Goal: Transaction & Acquisition: Obtain resource

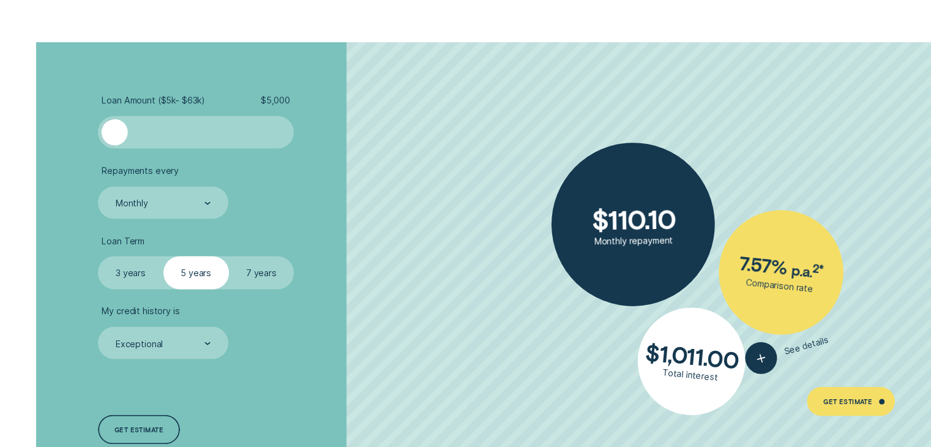
scroll to position [2251, 0]
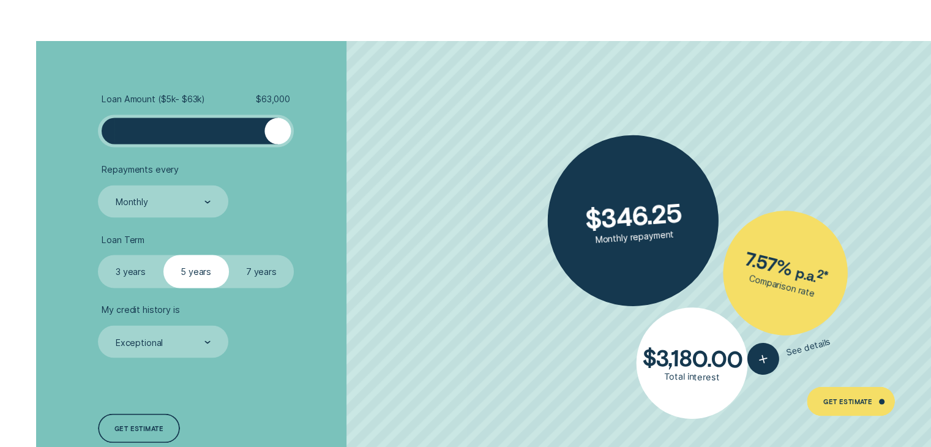
drag, startPoint x: 130, startPoint y: 126, endPoint x: 311, endPoint y: 125, distance: 181.1
click at [311, 125] on li "Loan Amount ( $5k - $63k ) $ 63,000" at bounding box center [248, 120] width 300 height 54
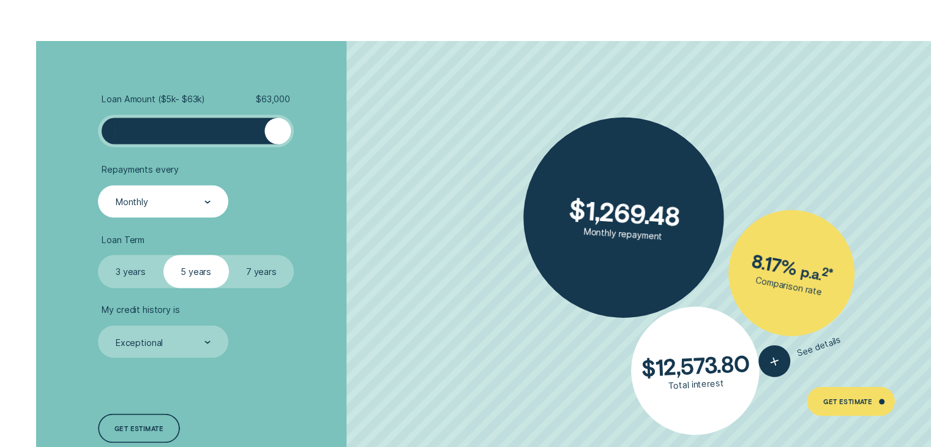
click at [149, 198] on div "Monthly" at bounding box center [162, 201] width 96 height 12
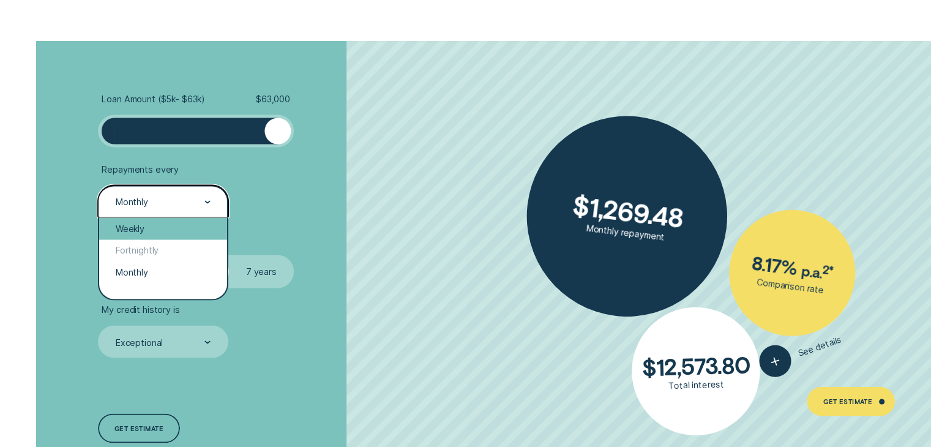
click at [143, 226] on div "Weekly" at bounding box center [162, 228] width 127 height 22
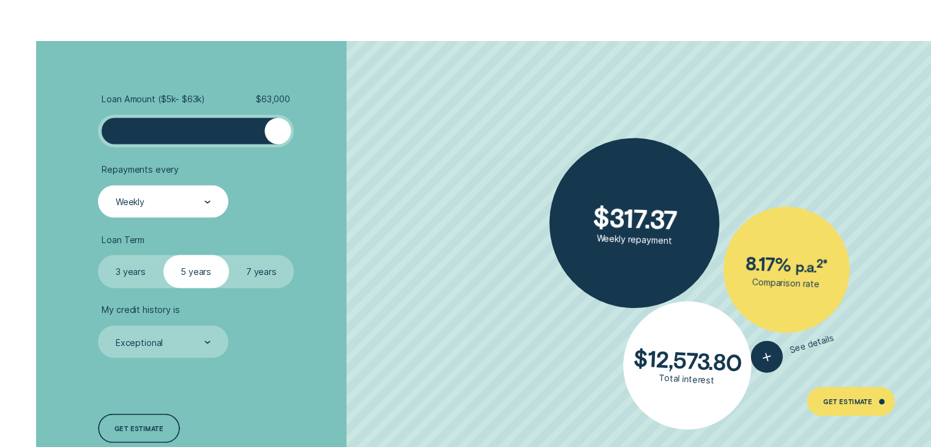
click at [264, 280] on label "7 years" at bounding box center [261, 271] width 65 height 32
click at [229, 255] on input "7 years" at bounding box center [229, 255] width 0 height 0
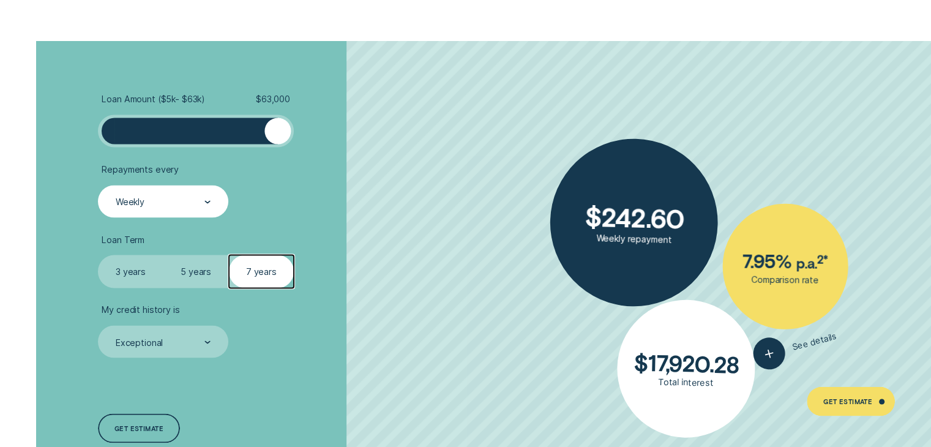
click at [127, 279] on label "3 years" at bounding box center [130, 271] width 65 height 32
click at [98, 255] on input "3 years" at bounding box center [98, 255] width 0 height 0
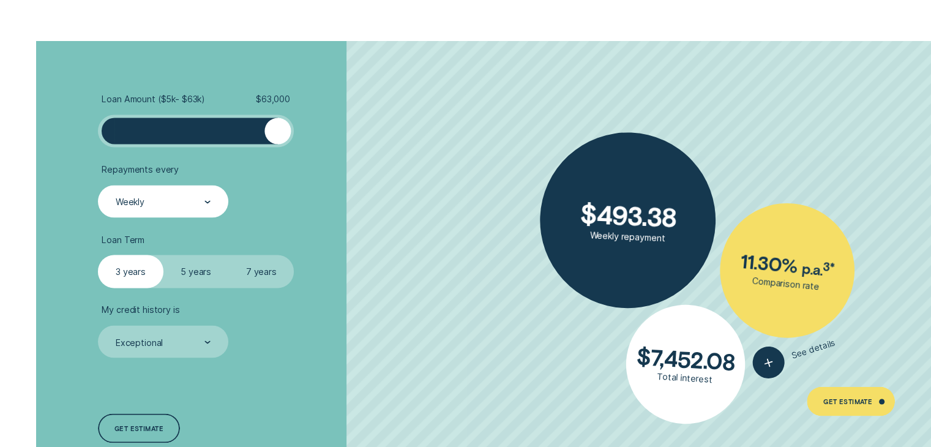
click at [265, 266] on label "7 years" at bounding box center [261, 271] width 65 height 32
click at [229, 255] on input "7 years" at bounding box center [229, 255] width 0 height 0
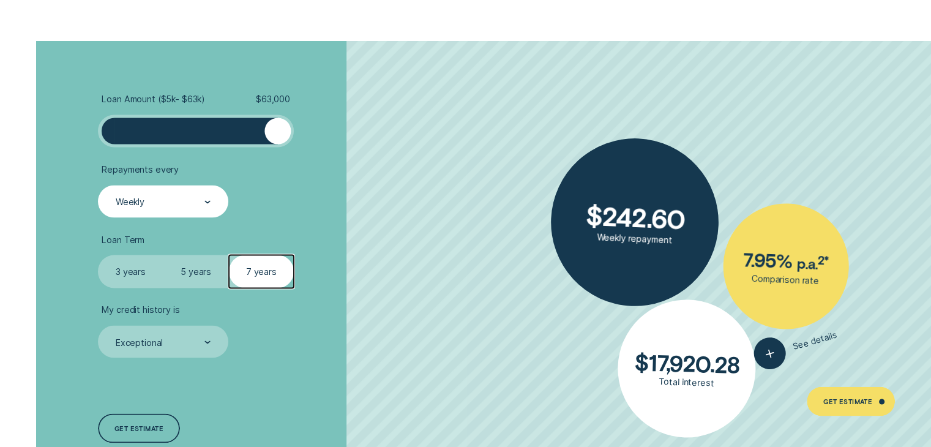
click at [214, 122] on div at bounding box center [195, 130] width 163 height 26
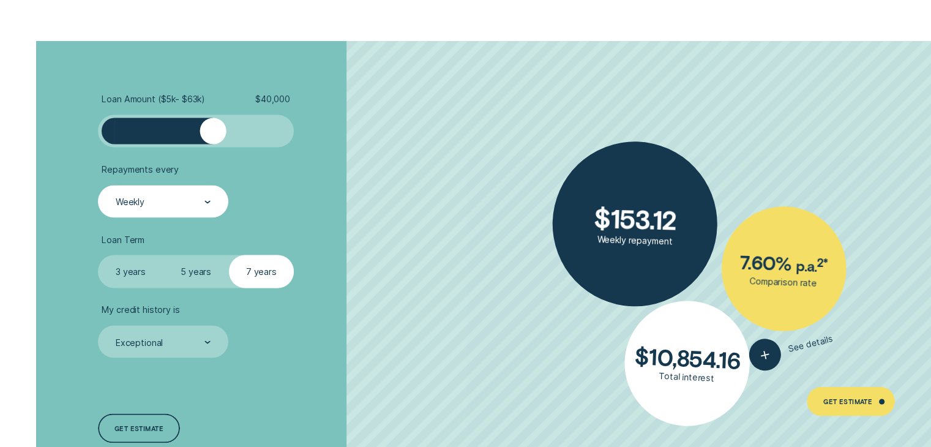
click at [213, 270] on label "5 years" at bounding box center [195, 271] width 65 height 32
click at [163, 255] on input "5 years" at bounding box center [163, 255] width 0 height 0
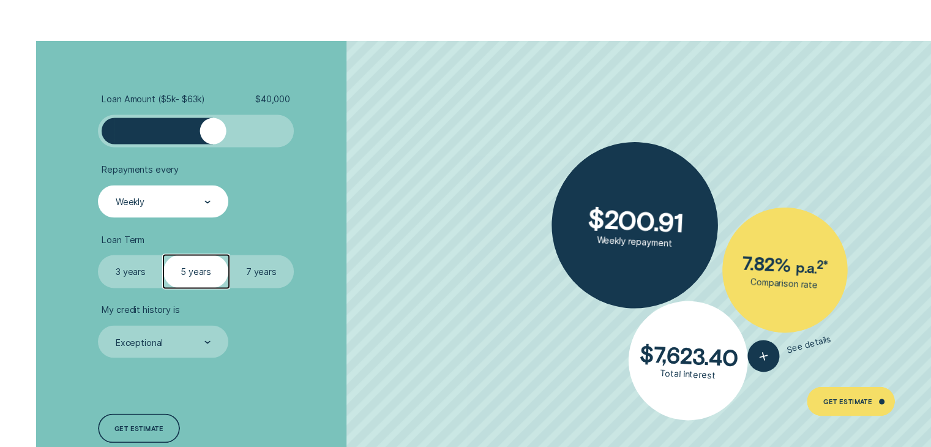
click at [177, 127] on div at bounding box center [195, 130] width 163 height 26
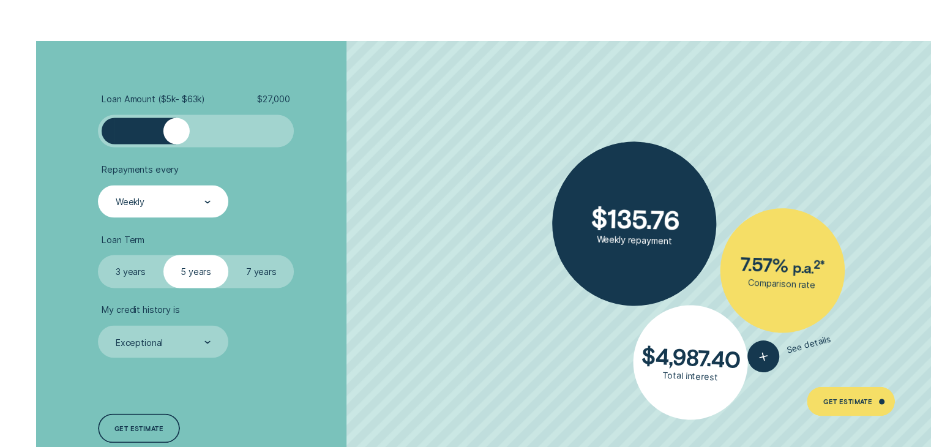
click at [155, 127] on div at bounding box center [195, 130] width 163 height 26
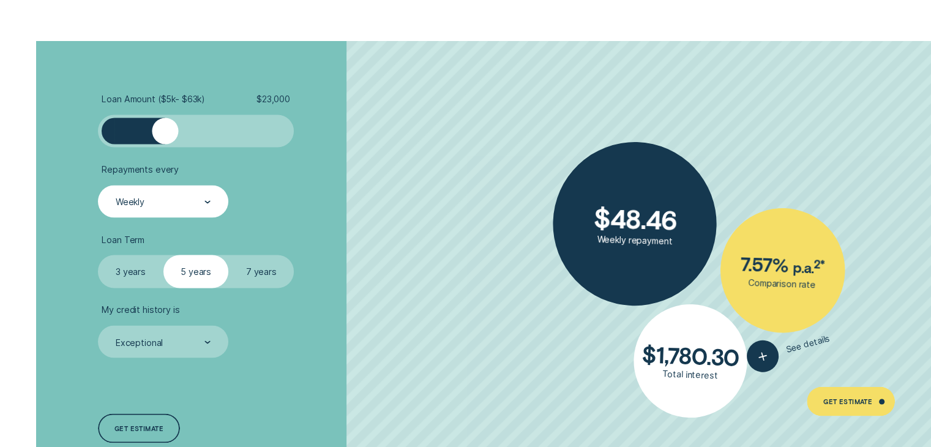
click at [164, 126] on div at bounding box center [165, 130] width 26 height 26
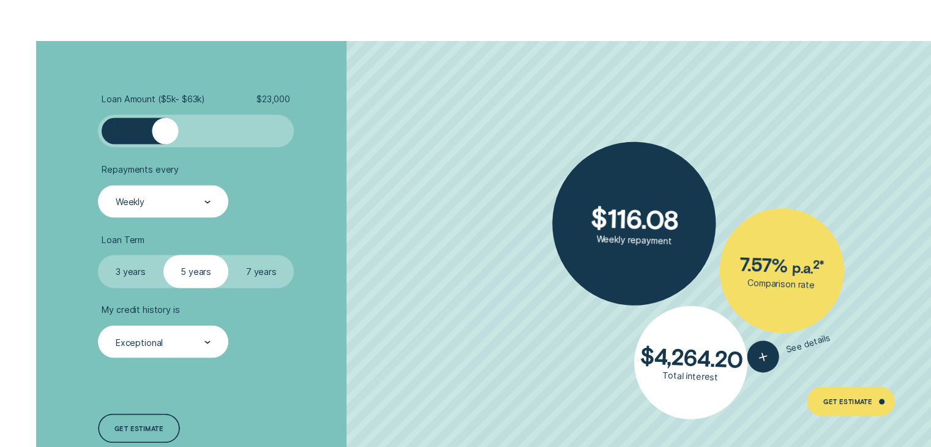
click at [191, 338] on div "Exceptional" at bounding box center [162, 342] width 96 height 12
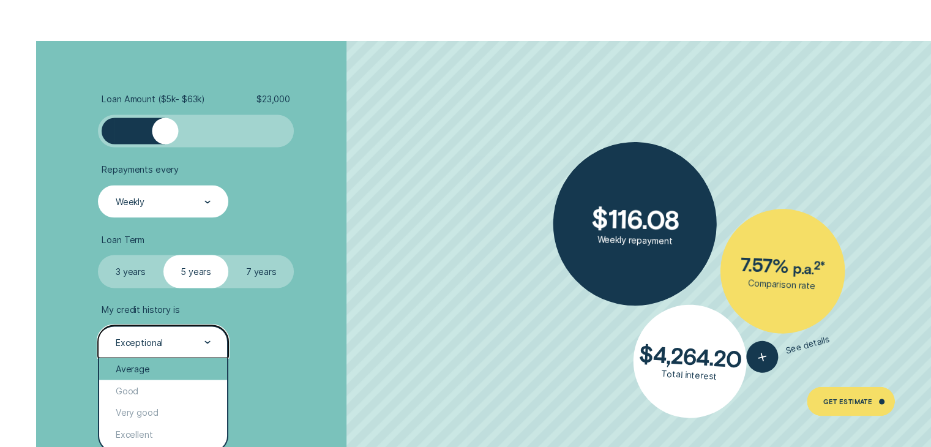
click at [176, 366] on div "Average" at bounding box center [162, 368] width 127 height 22
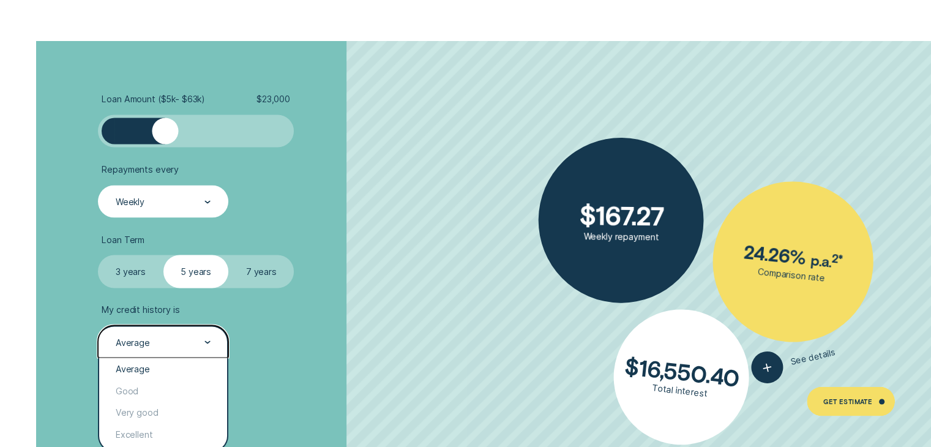
click at [170, 334] on div "Average" at bounding box center [163, 341] width 130 height 32
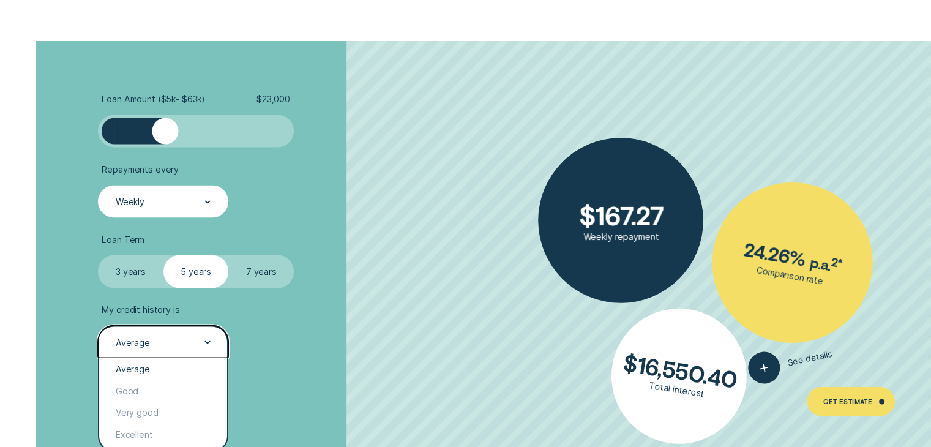
scroll to position [2364, 0]
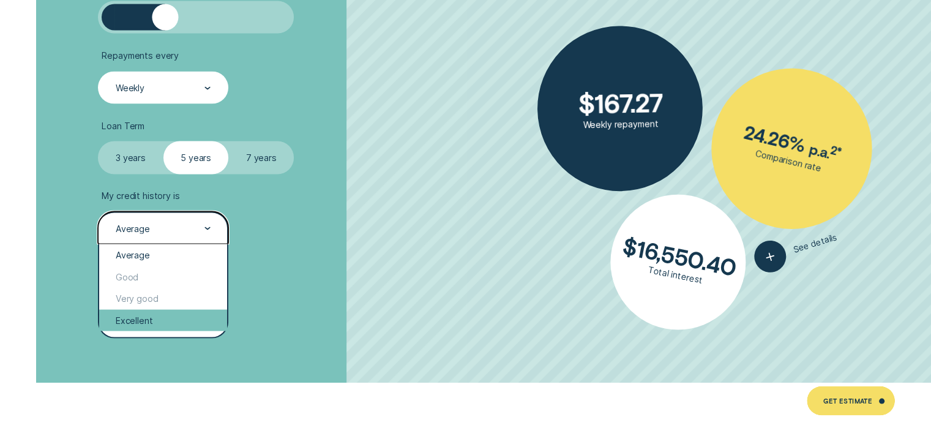
click at [174, 323] on div "Excellent" at bounding box center [162, 321] width 127 height 22
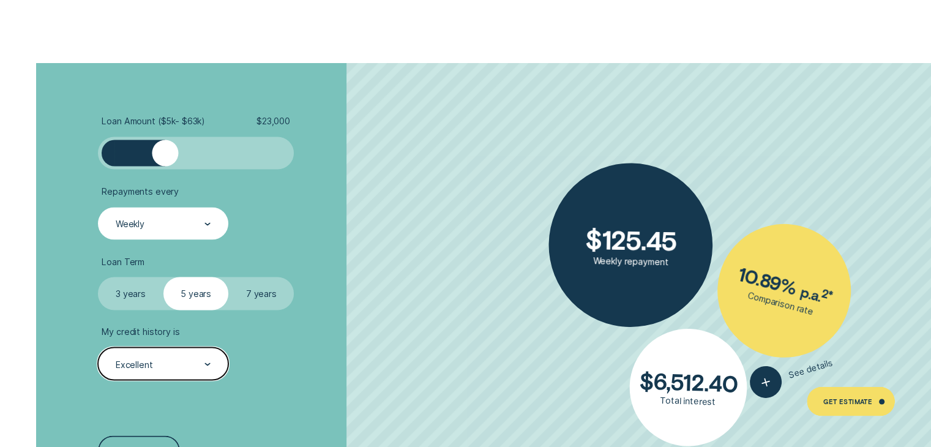
scroll to position [2227, 0]
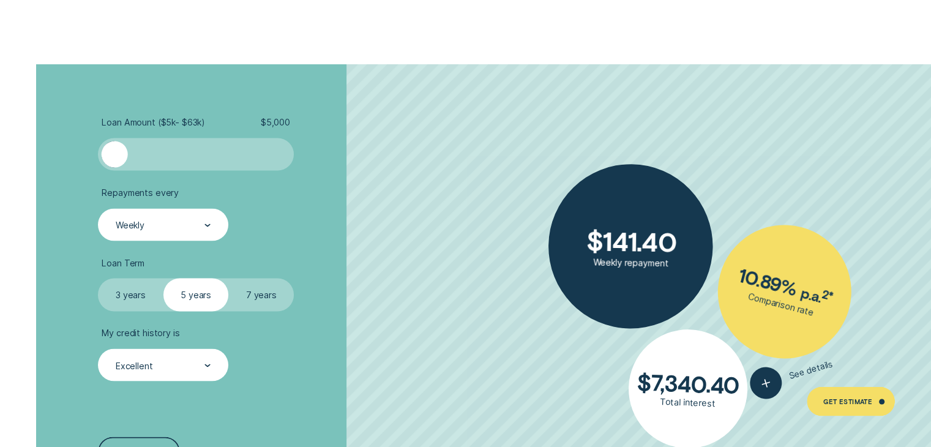
drag, startPoint x: 168, startPoint y: 155, endPoint x: 54, endPoint y: 160, distance: 113.9
click at [54, 160] on div "Loan Amount ( $5k - $63k ) $ 5,000 Repayments every Weekly Loan Term Select Loa…" at bounding box center [466, 291] width 870 height 455
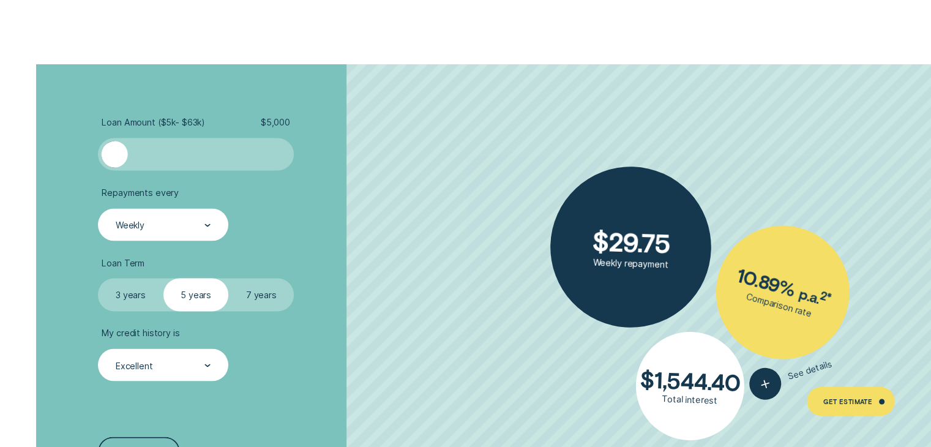
click at [264, 307] on label "7 years" at bounding box center [261, 294] width 65 height 32
click at [229, 278] on input "7 years" at bounding box center [229, 278] width 0 height 0
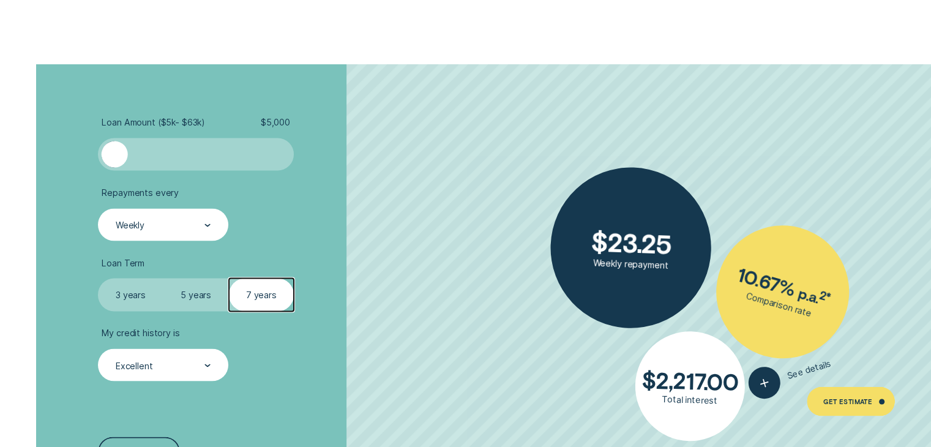
click at [138, 284] on label "3 years" at bounding box center [130, 294] width 65 height 32
click at [98, 278] on input "3 years" at bounding box center [98, 278] width 0 height 0
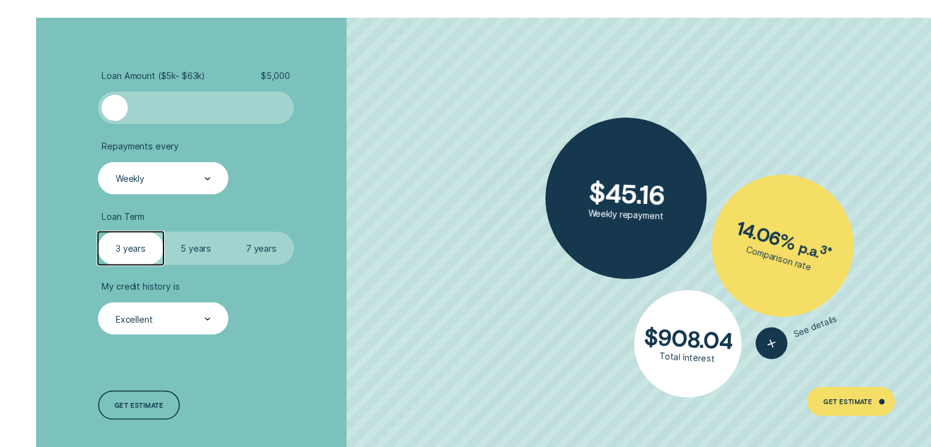
scroll to position [2243, 0]
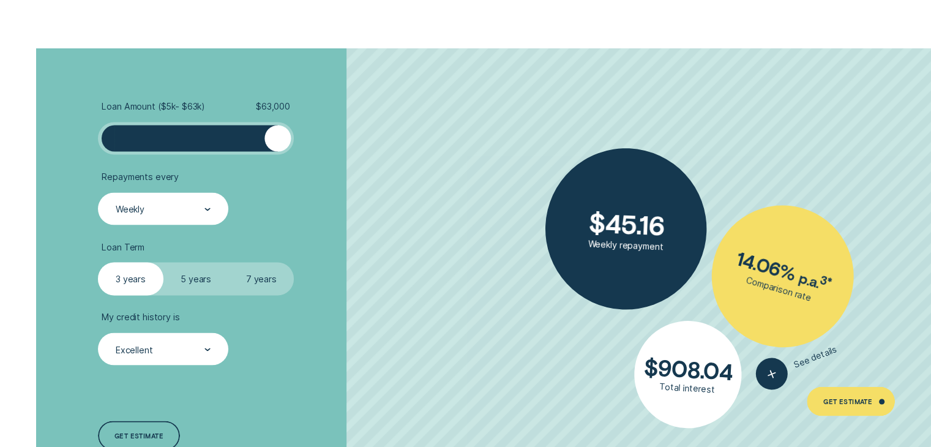
drag, startPoint x: 120, startPoint y: 138, endPoint x: 348, endPoint y: 135, distance: 227.7
click at [348, 135] on li "Loan Amount ( $5k - $63k ) $ 63,000" at bounding box center [248, 127] width 300 height 54
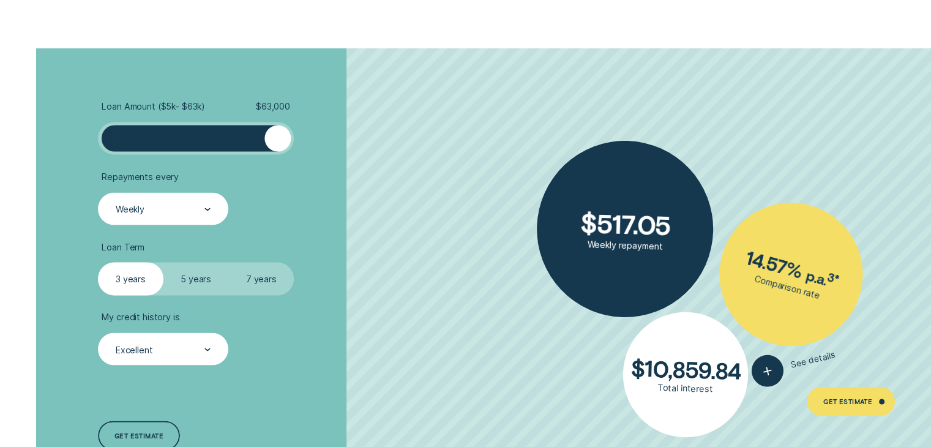
click at [204, 211] on div "Weekly" at bounding box center [162, 209] width 96 height 12
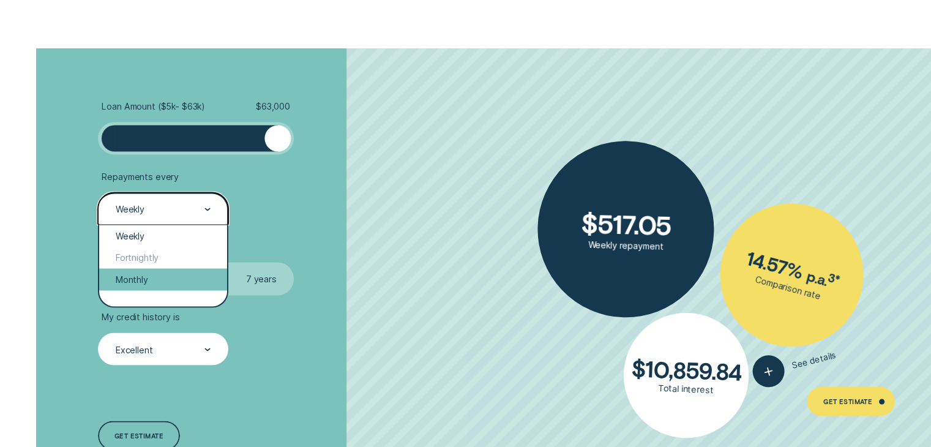
click at [149, 287] on div "Monthly" at bounding box center [162, 279] width 127 height 22
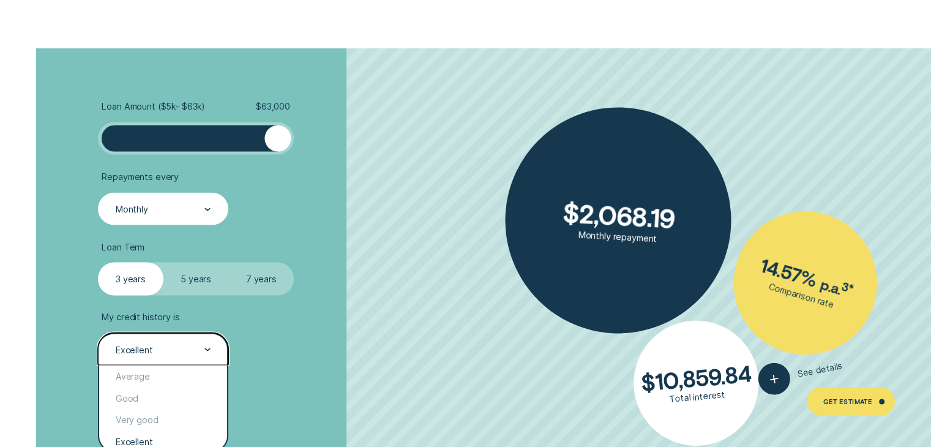
click at [165, 341] on div "Excellent" at bounding box center [163, 348] width 130 height 32
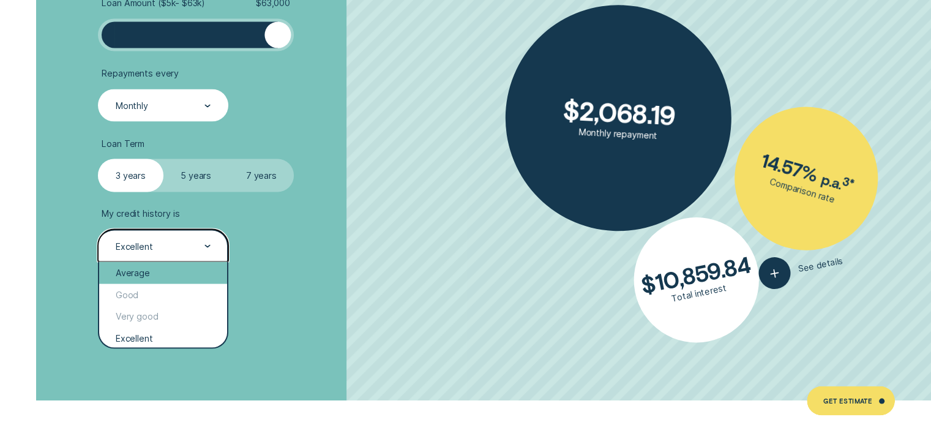
click at [144, 282] on div "Average" at bounding box center [162, 273] width 127 height 22
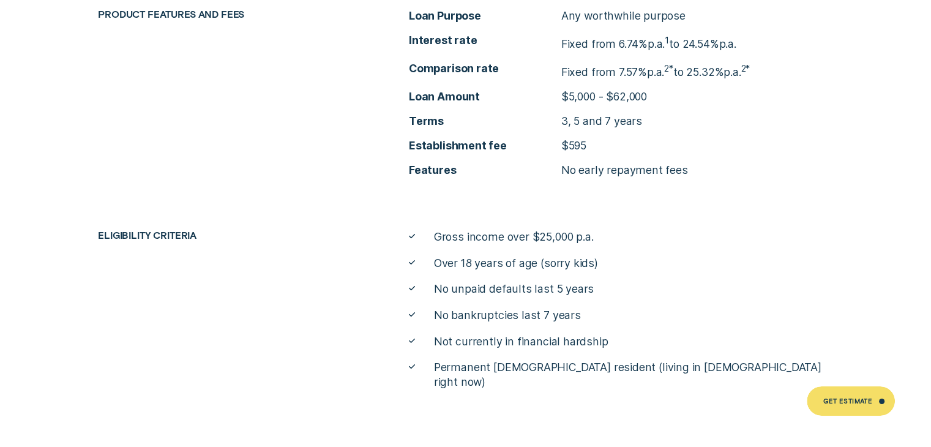
scroll to position [4455, 0]
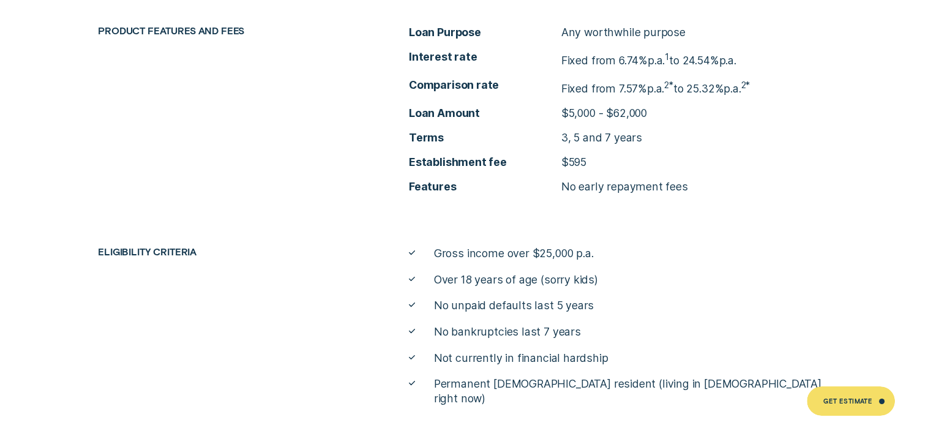
drag, startPoint x: 144, startPoint y: 282, endPoint x: 431, endPoint y: 269, distance: 287.3
click at [431, 269] on ul "Gross income over $25,000 p.a. Over 18 years of age (sorry kids) No unpaid defa…" at bounding box center [620, 326] width 435 height 160
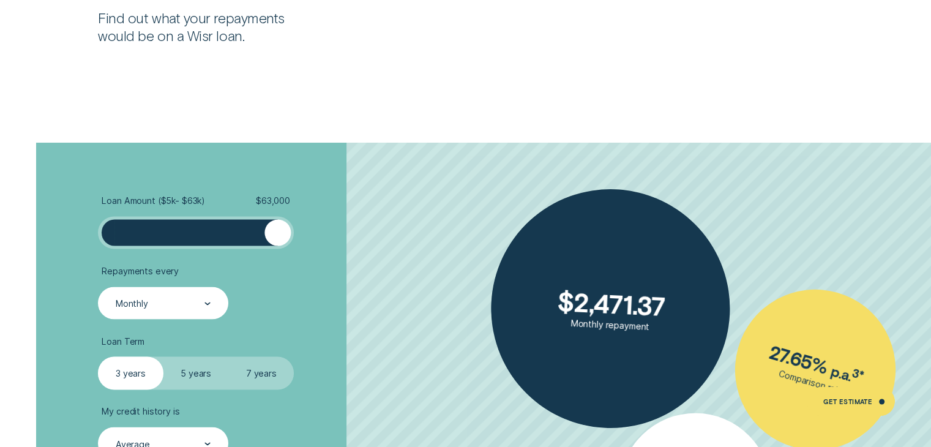
scroll to position [2197, 0]
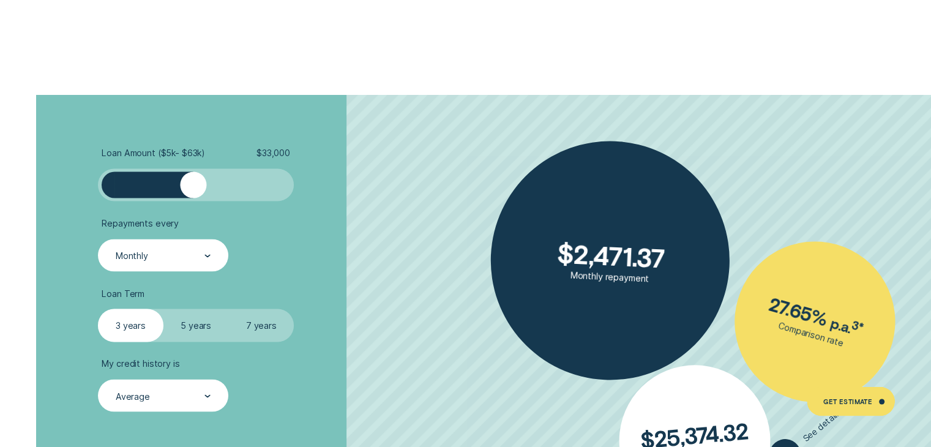
click at [192, 184] on div at bounding box center [195, 184] width 163 height 26
